Goal: Information Seeking & Learning: Learn about a topic

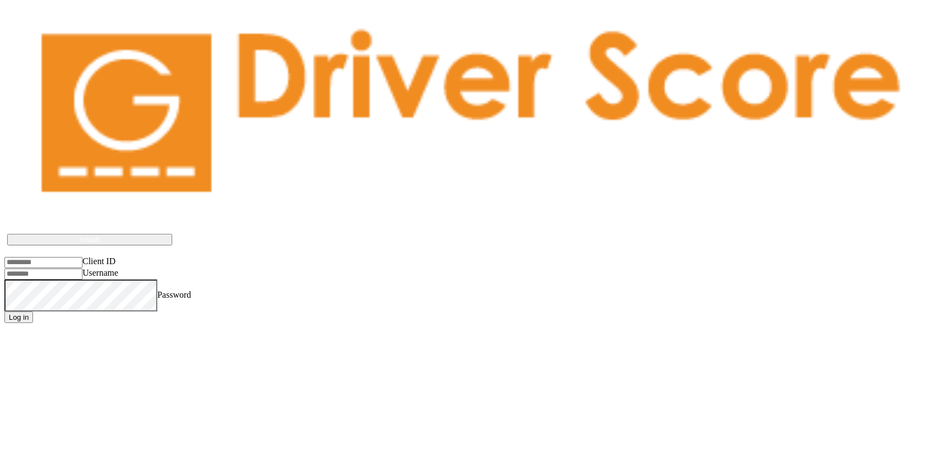
click at [48, 257] on input "Client ID" at bounding box center [43, 262] width 78 height 11
paste input "**********"
type input "**********"
click at [82, 268] on input "Username" at bounding box center [43, 273] width 78 height 11
paste input "**********"
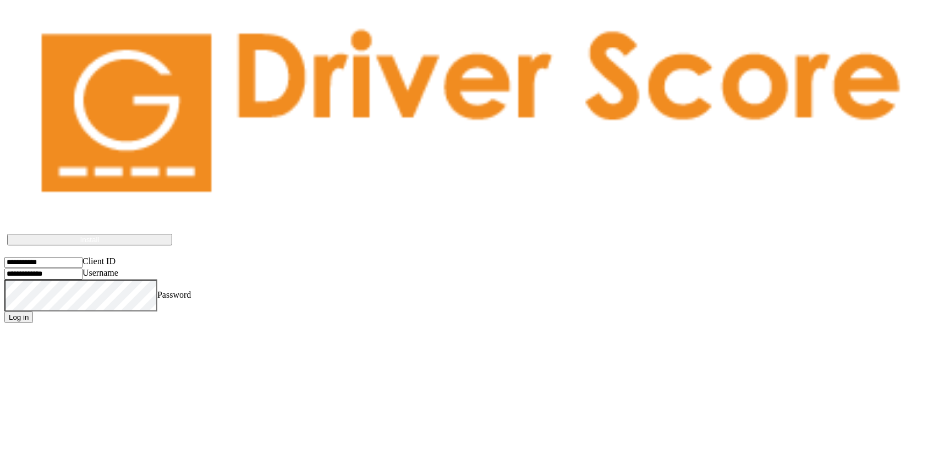
type input "**********"
click at [33, 311] on button "Log in" at bounding box center [18, 317] width 29 height 12
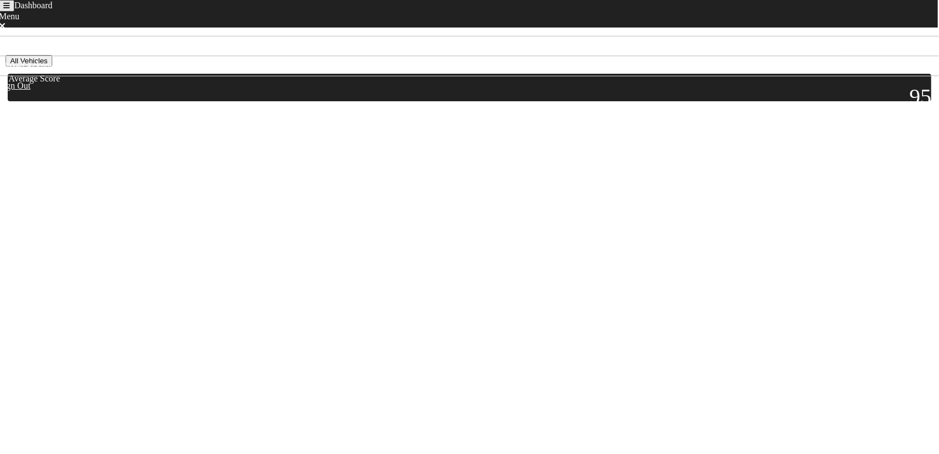
click at [4, 201] on mge-eoqnsxklinst at bounding box center [4, 201] width 0 height 0
click at [52, 67] on button "All Vehicles" at bounding box center [28, 61] width 46 height 12
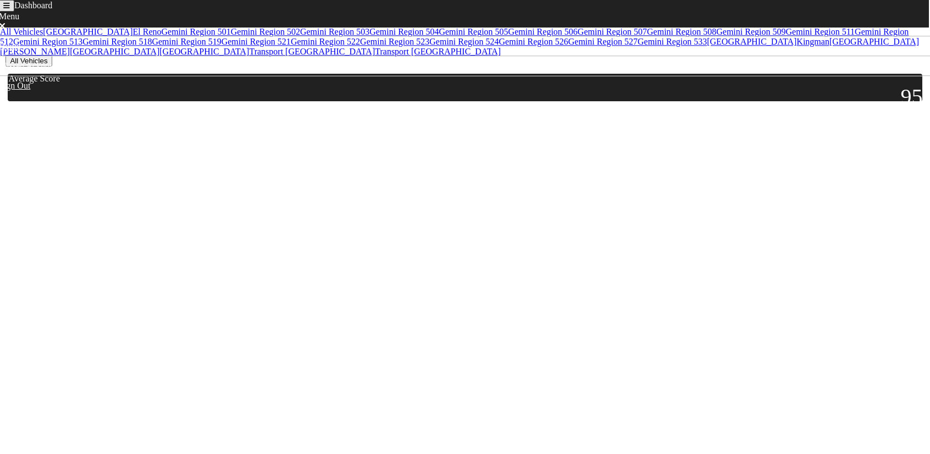
click at [231, 36] on link "Gemini Region 502" at bounding box center [265, 31] width 69 height 9
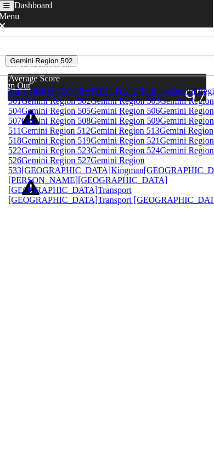
click at [77, 67] on button "Gemini Region 502" at bounding box center [40, 61] width 71 height 12
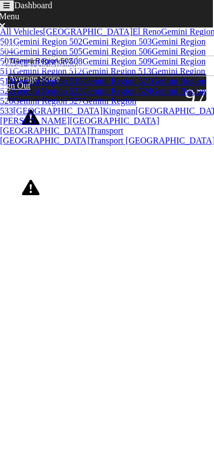
click at [40, 36] on link "All Vehicles" at bounding box center [21, 31] width 43 height 9
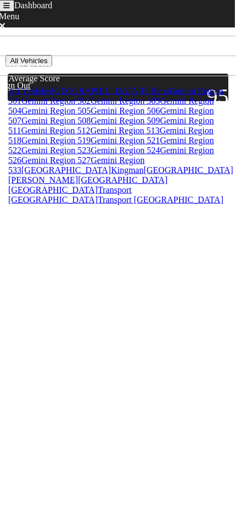
click at [223, 105] on div "95" at bounding box center [216, 105] width 25 height 42
click at [204, 109] on div "95" at bounding box center [216, 97] width 25 height 26
click at [65, 84] on div "Average Score" at bounding box center [119, 79] width 220 height 10
click at [43, 162] on icon at bounding box center [29, 150] width 27 height 27
click at [111, 84] on div "Average Score" at bounding box center [119, 79] width 220 height 10
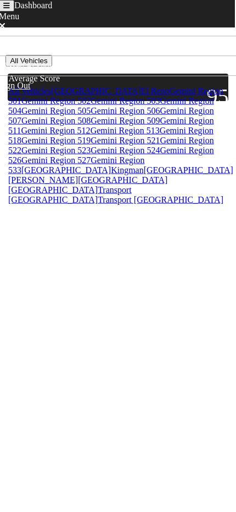
click at [52, 67] on button "All Vehicles" at bounding box center [28, 61] width 46 height 12
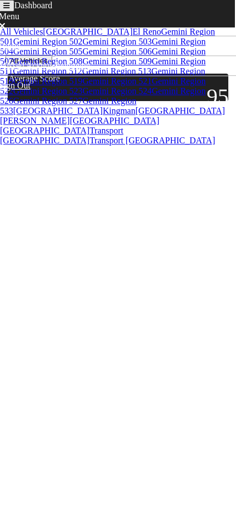
click at [43, 36] on link "All Vehicles" at bounding box center [21, 31] width 43 height 9
click at [52, 67] on button "All Vehicles" at bounding box center [28, 61] width 46 height 12
click at [65, 46] on link "Gemini Region 501" at bounding box center [108, 36] width 216 height 19
click at [24, 160] on icon at bounding box center [21, 164] width 5 height 9
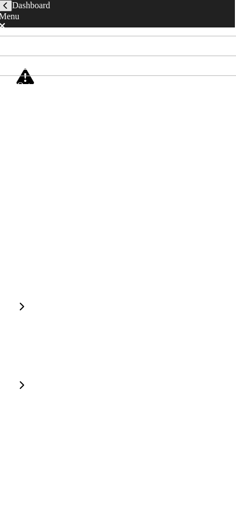
click at [135, 207] on div "Rank 87 of 87" at bounding box center [119, 217] width 222 height 21
click at [8, 9] on icon "back navigation" at bounding box center [5, 5] width 4 height 7
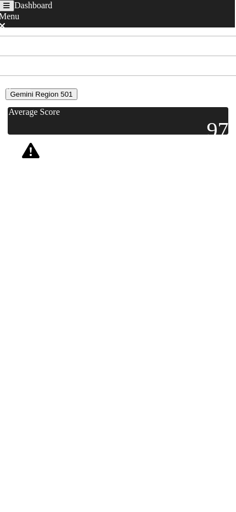
click at [145, 181] on div "Not Acknowledged" at bounding box center [116, 172] width 58 height 20
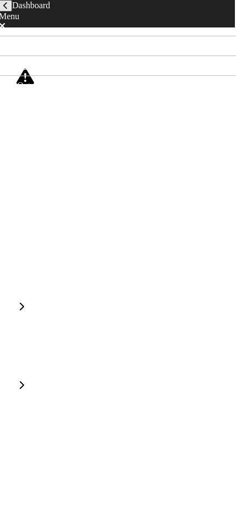
click at [42, 283] on div "Idle Time" at bounding box center [25, 288] width 34 height 10
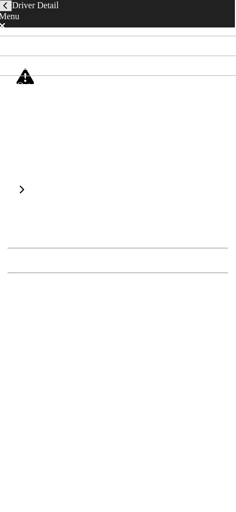
click at [84, 163] on div "18.15% Idle" at bounding box center [62, 169] width 43 height 13
click at [35, 176] on div at bounding box center [21, 189] width 27 height 27
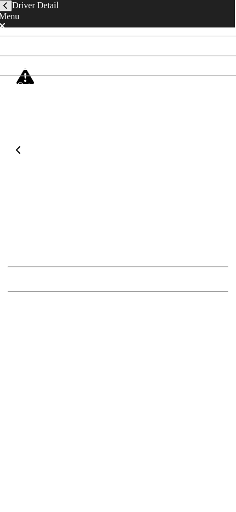
click at [19, 155] on icon at bounding box center [18, 150] width 5 height 9
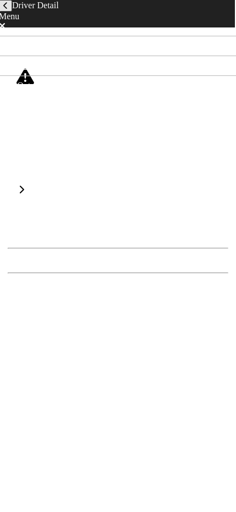
click at [10, 12] on button "back navigation" at bounding box center [5, 6] width 13 height 12
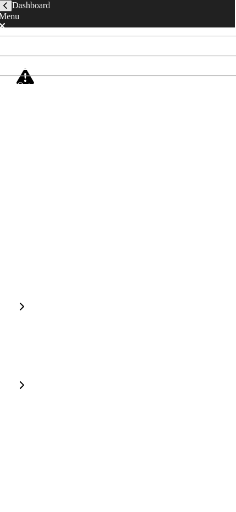
click at [8, 9] on icon "back navigation" at bounding box center [5, 5] width 4 height 7
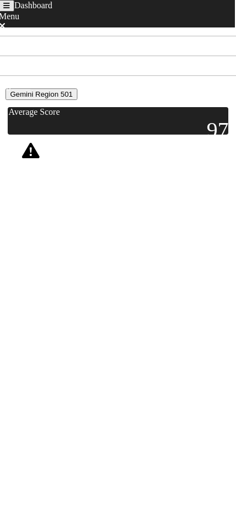
click at [77, 100] on button "Gemini Region 501" at bounding box center [40, 95] width 71 height 12
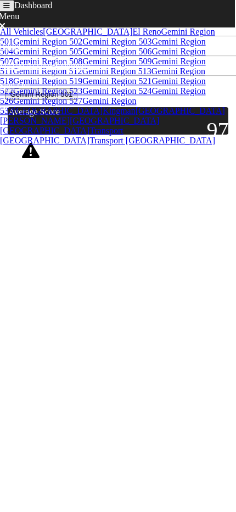
click at [75, 46] on link "Gemini Region 502" at bounding box center [47, 41] width 69 height 9
click at [87, 240] on div "Score: 87" at bounding box center [72, 241] width 29 height 25
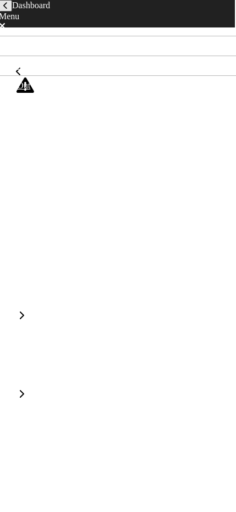
click at [74, 289] on div "17.08% Idle" at bounding box center [62, 295] width 43 height 13
click at [15, 76] on div at bounding box center [19, 71] width 22 height 9
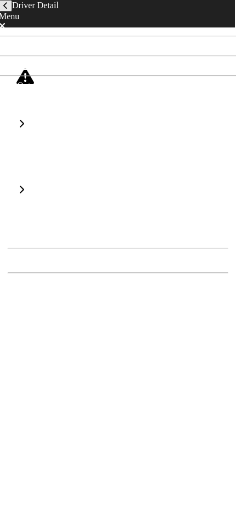
click at [8, 9] on icon "back navigation" at bounding box center [5, 5] width 4 height 7
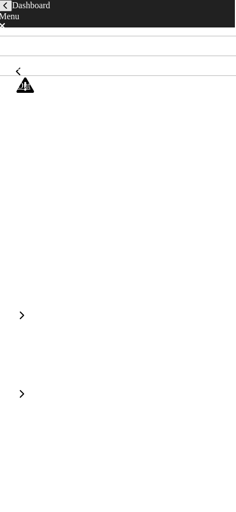
click at [87, 228] on div at bounding box center [118, 228] width 216 height 0
click at [42, 292] on div "Idle Time" at bounding box center [25, 297] width 34 height 10
click at [42, 175] on div "Idle Time" at bounding box center [25, 180] width 34 height 10
click at [24, 81] on div "Kurt Spurlock Score: 87 Not Acknowledged" at bounding box center [119, 106] width 222 height 79
click at [18, 76] on icon at bounding box center [18, 71] width 5 height 9
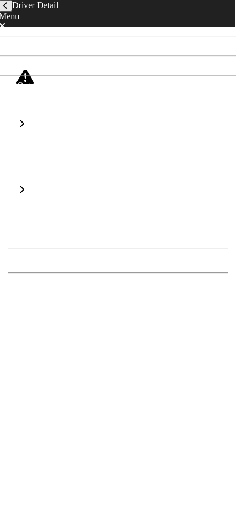
click at [21, 101] on div "William Frohman Score: 85 Not Acknowledged" at bounding box center [119, 102] width 222 height 70
click at [8, 9] on icon "back navigation" at bounding box center [5, 5] width 4 height 7
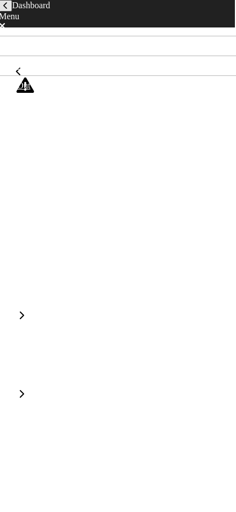
click at [8, 9] on icon "back navigation" at bounding box center [5, 5] width 4 height 7
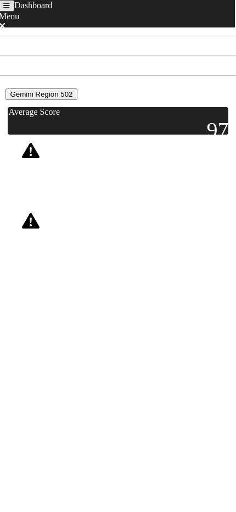
click at [77, 100] on button "Gemini Region 502" at bounding box center [40, 95] width 71 height 12
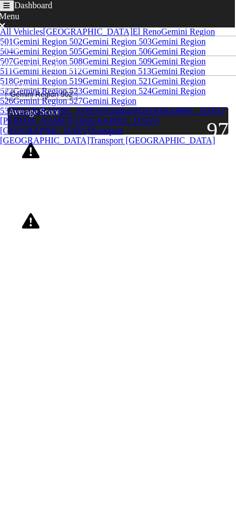
click at [66, 46] on link "Gemini Region 502" at bounding box center [47, 41] width 69 height 9
click at [77, 100] on button "Gemini Region 502" at bounding box center [40, 95] width 71 height 12
click at [57, 46] on link "Gemini Region 502" at bounding box center [47, 41] width 69 height 9
click at [77, 100] on button "Gemini Region 502" at bounding box center [40, 95] width 71 height 12
click at [30, 36] on link "All Vehicles" at bounding box center [21, 31] width 43 height 9
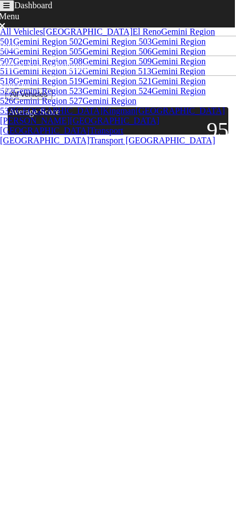
click at [52, 100] on button "All Vehicles" at bounding box center [28, 95] width 46 height 12
click at [74, 66] on link "Gemini Region 508" at bounding box center [47, 61] width 69 height 9
click at [77, 100] on button "Gemini Region 508" at bounding box center [40, 95] width 71 height 12
click at [103, 115] on link "Kingman" at bounding box center [119, 110] width 33 height 9
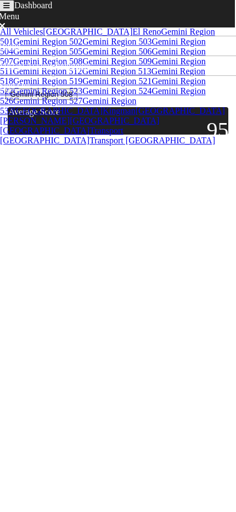
scroll to position [0, 0]
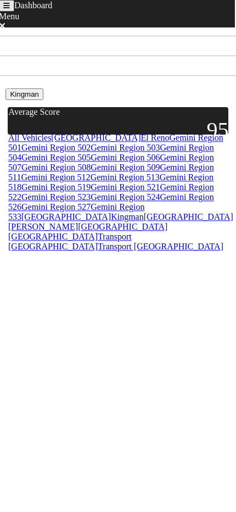
click at [43, 100] on button "Kingman" at bounding box center [24, 95] width 38 height 12
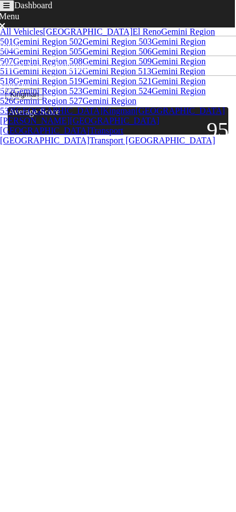
click at [82, 46] on link "Gemini Region 502" at bounding box center [47, 41] width 69 height 9
click at [133, 80] on div "Sep 13th - Sep 20th" at bounding box center [118, 75] width 216 height 10
click at [125, 80] on div "Sep 13th - Sep 20th" at bounding box center [118, 75] width 216 height 10
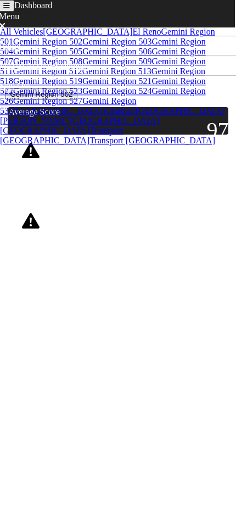
click at [150, 80] on div "Sep 13th - Sep 20th" at bounding box center [118, 75] width 216 height 10
click at [82, 117] on div "Average Score" at bounding box center [119, 112] width 220 height 10
click at [77, 100] on button "Gemini Region 502" at bounding box center [40, 95] width 71 height 12
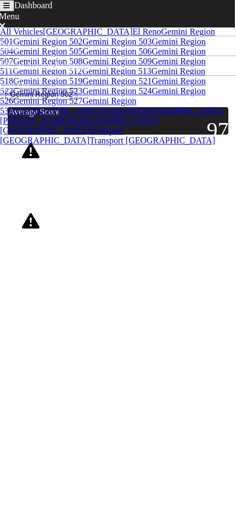
click at [123, 289] on html "Dashboard Menu Home Missed Acknowledgments Sign Out Install Driver Score on you…" at bounding box center [118, 144] width 236 height 289
click at [118, 80] on div "Sep 13th - Sep 20th" at bounding box center [118, 75] width 216 height 10
click at [10, 9] on icon "Toggle navigation" at bounding box center [6, 5] width 7 height 7
click at [142, 285] on div at bounding box center [118, 285] width 228 height 0
